Goal: Information Seeking & Learning: Learn about a topic

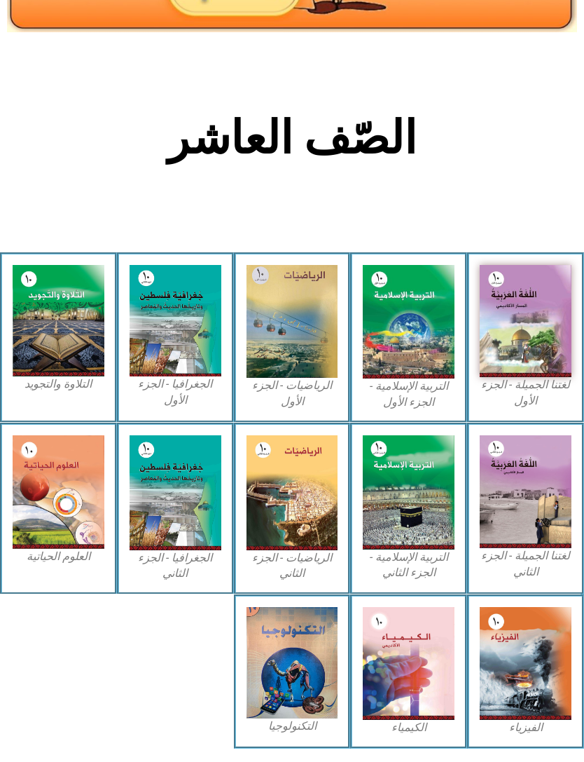
scroll to position [196, 0]
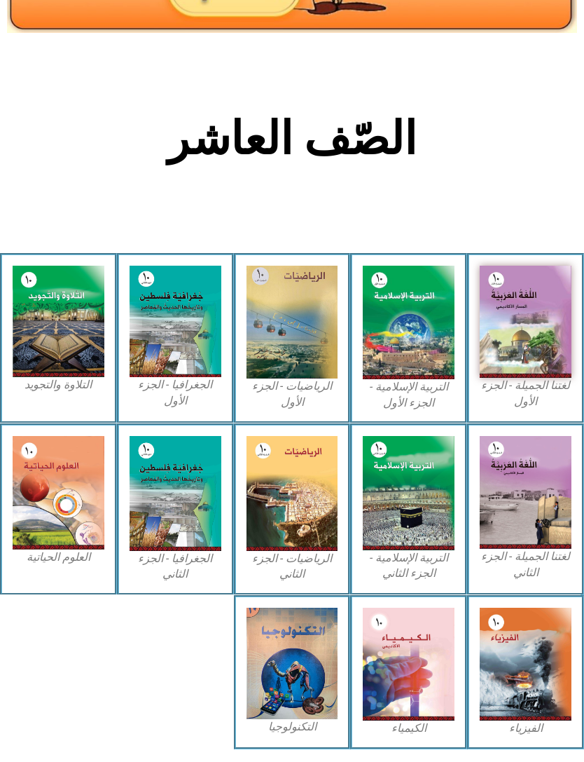
click at [402, 692] on img at bounding box center [409, 663] width 92 height 113
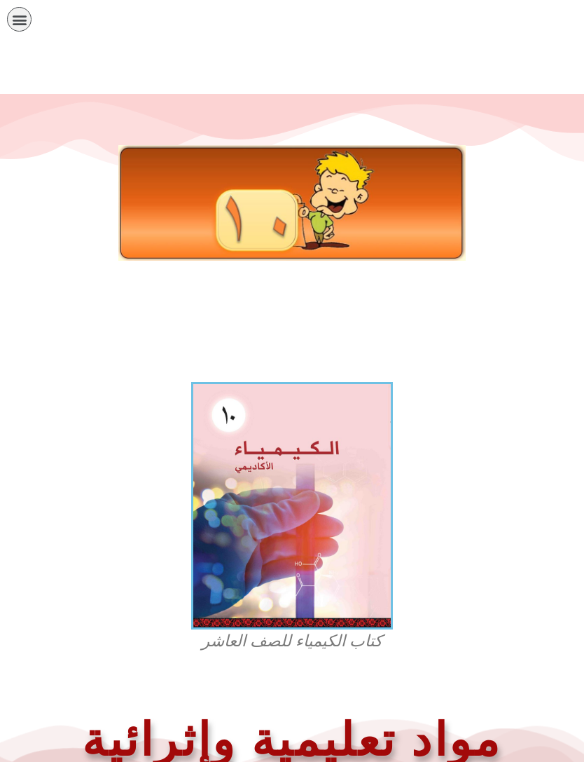
click at [279, 479] on img at bounding box center [292, 505] width 202 height 247
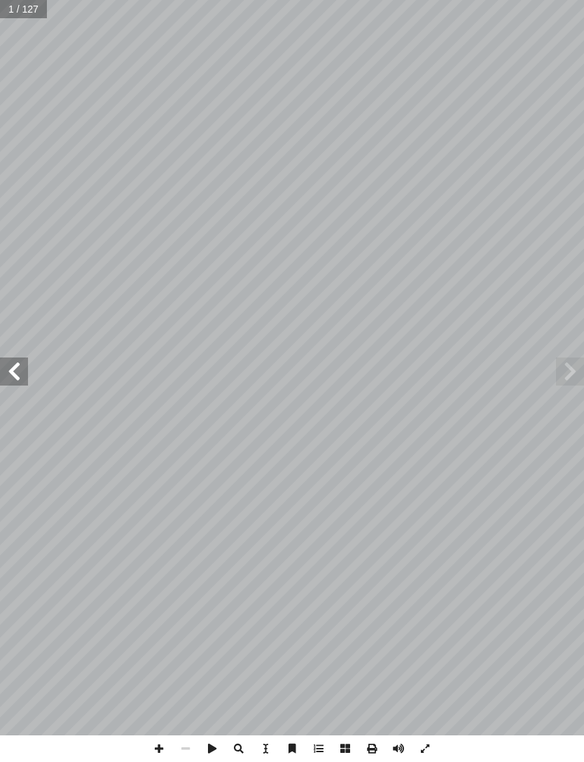
click at [24, 370] on span at bounding box center [14, 371] width 28 height 28
click at [20, 385] on span at bounding box center [14, 371] width 28 height 28
click at [13, 375] on span at bounding box center [14, 371] width 28 height 28
click at [12, 374] on span at bounding box center [14, 371] width 28 height 28
